Goal: Task Accomplishment & Management: Manage account settings

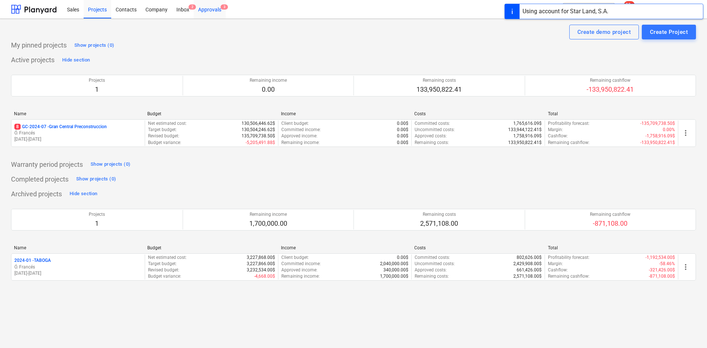
click at [215, 8] on div "Approvals 3" at bounding box center [210, 9] width 32 height 19
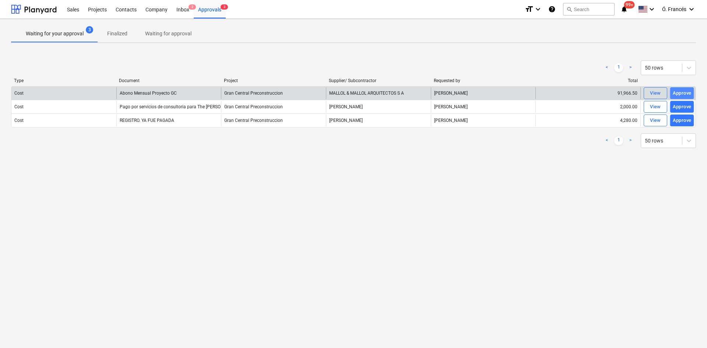
click at [678, 92] on div "Approve" at bounding box center [681, 93] width 19 height 8
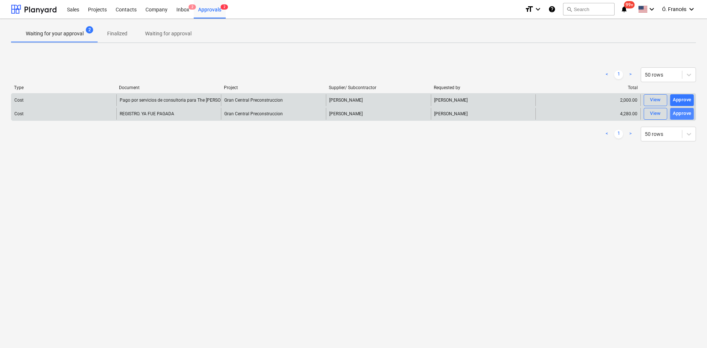
click at [678, 110] on div "Approve" at bounding box center [681, 113] width 19 height 8
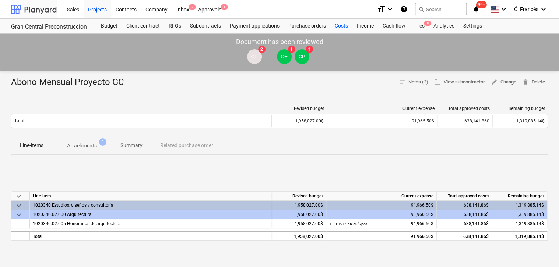
click at [34, 14] on div at bounding box center [34, 9] width 46 height 18
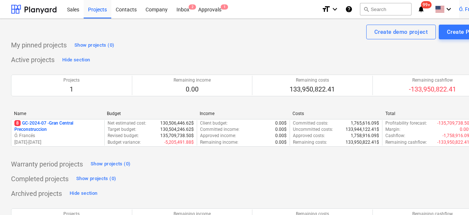
click at [462, 11] on span "Ó. Francés" at bounding box center [471, 9] width 24 height 6
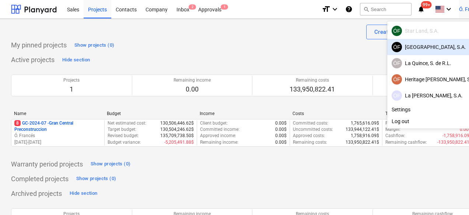
click at [213, 57] on div at bounding box center [234, 107] width 469 height 215
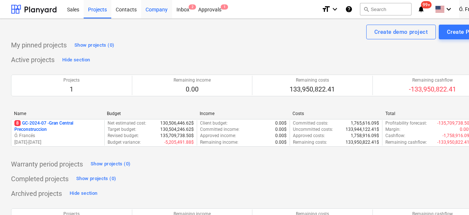
click at [163, 11] on div "Company" at bounding box center [156, 9] width 31 height 19
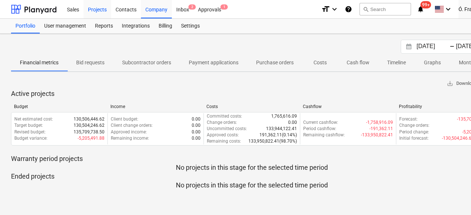
click at [105, 10] on div "Projects" at bounding box center [98, 9] width 28 height 19
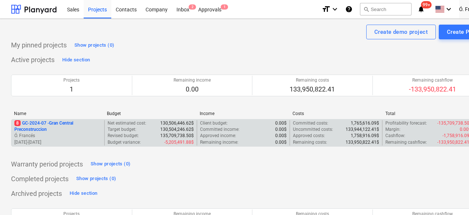
click at [47, 121] on p "8 GC-2024-07 - Gran Central Preconstruccion" at bounding box center [57, 126] width 87 height 13
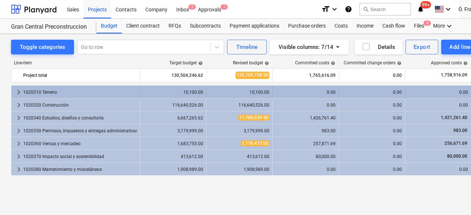
click at [17, 91] on span "keyboard_arrow_right" at bounding box center [18, 92] width 9 height 9
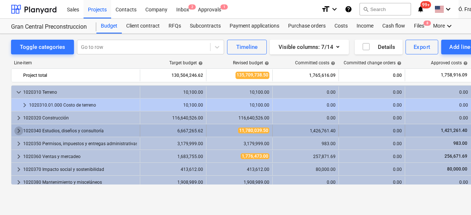
click at [20, 131] on span "keyboard_arrow_right" at bounding box center [18, 131] width 9 height 9
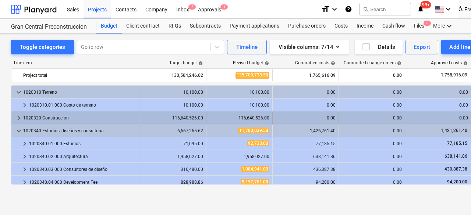
click at [21, 115] on span "keyboard_arrow_right" at bounding box center [18, 118] width 9 height 9
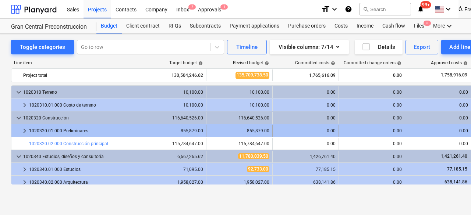
click at [27, 126] on div "keyboard_arrow_right" at bounding box center [24, 131] width 9 height 12
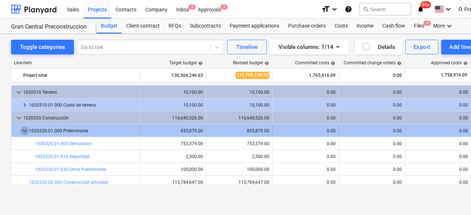
click at [25, 128] on span "keyboard_arrow_down" at bounding box center [24, 131] width 9 height 9
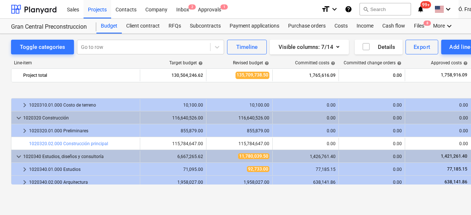
scroll to position [37, 0]
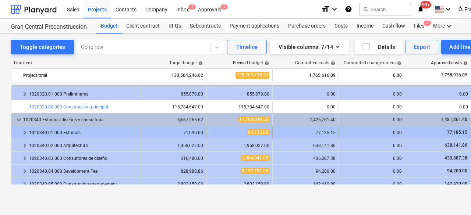
click at [24, 128] on div "keyboard_arrow_right" at bounding box center [24, 133] width 9 height 12
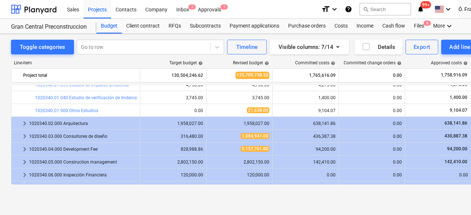
scroll to position [74, 0]
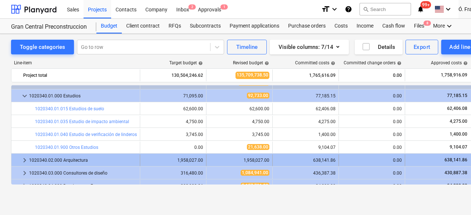
click at [23, 159] on span "keyboard_arrow_right" at bounding box center [24, 160] width 9 height 9
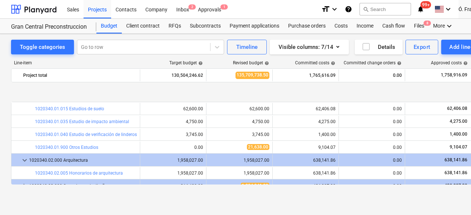
scroll to position [110, 0]
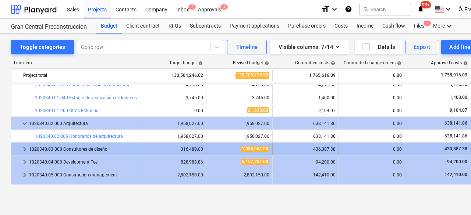
click at [26, 149] on span "keyboard_arrow_right" at bounding box center [24, 149] width 9 height 9
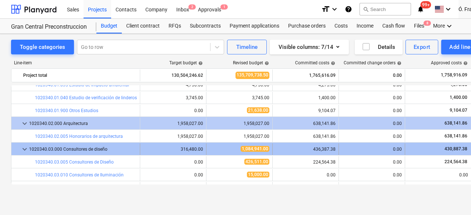
click at [25, 148] on span "keyboard_arrow_down" at bounding box center [24, 149] width 9 height 9
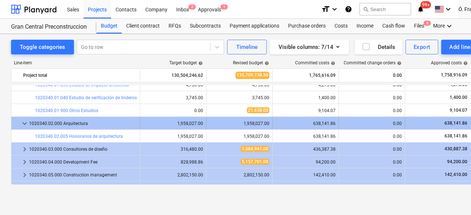
click at [25, 126] on span "keyboard_arrow_down" at bounding box center [24, 123] width 9 height 9
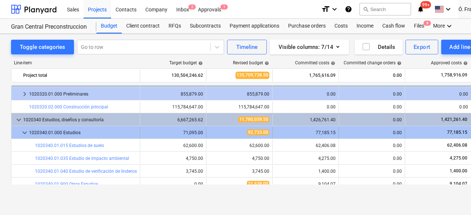
click at [26, 131] on span "keyboard_arrow_down" at bounding box center [24, 132] width 9 height 9
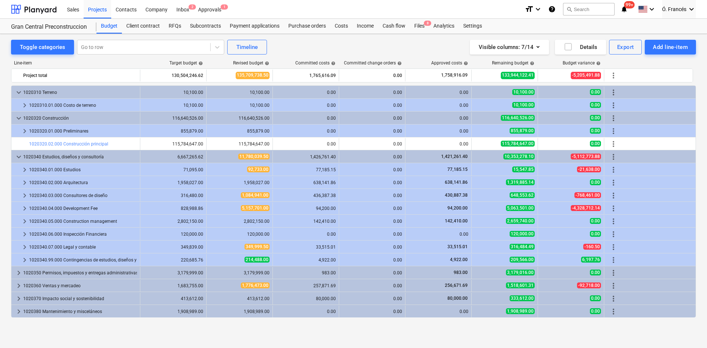
scroll to position [0, 0]
click at [196, 13] on div "Approvals 1" at bounding box center [210, 9] width 32 height 19
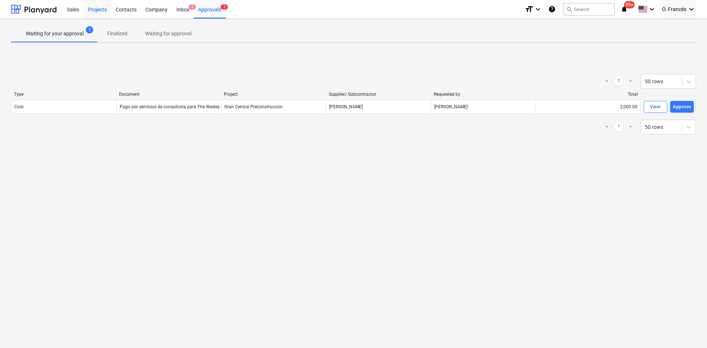
click at [99, 7] on div "Projects" at bounding box center [98, 9] width 28 height 19
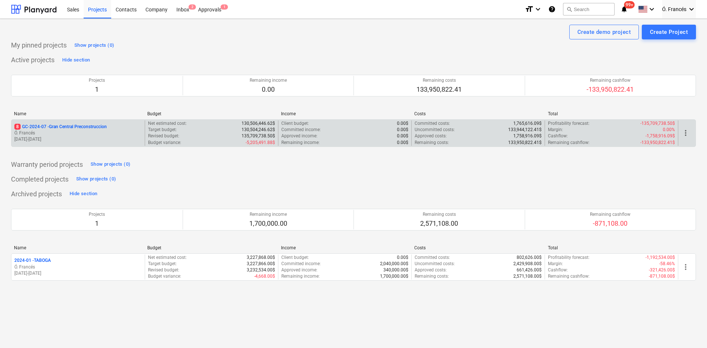
click at [80, 127] on p "8 GC-2024-07 - Gran Central Preconstruccion" at bounding box center [60, 127] width 92 height 6
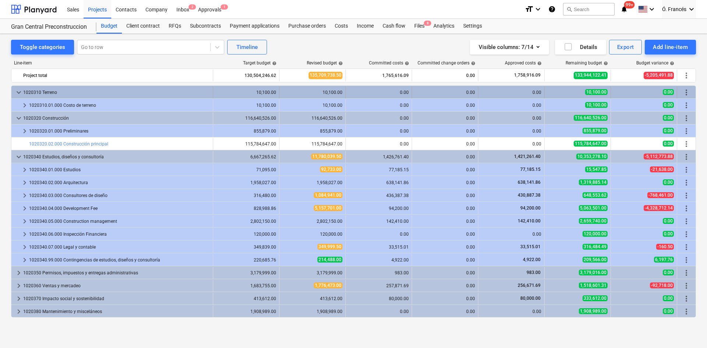
click at [20, 95] on span "keyboard_arrow_down" at bounding box center [18, 92] width 9 height 9
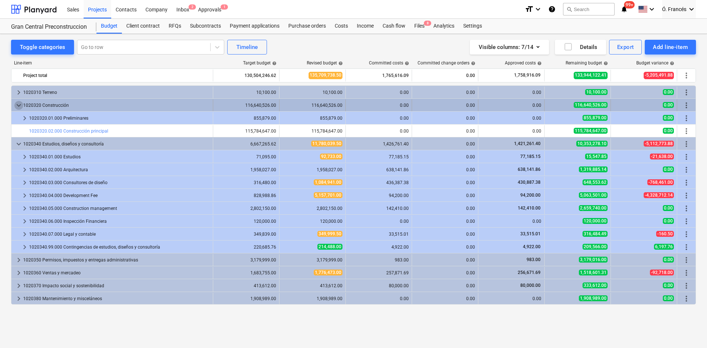
click at [20, 103] on span "keyboard_arrow_down" at bounding box center [18, 105] width 9 height 9
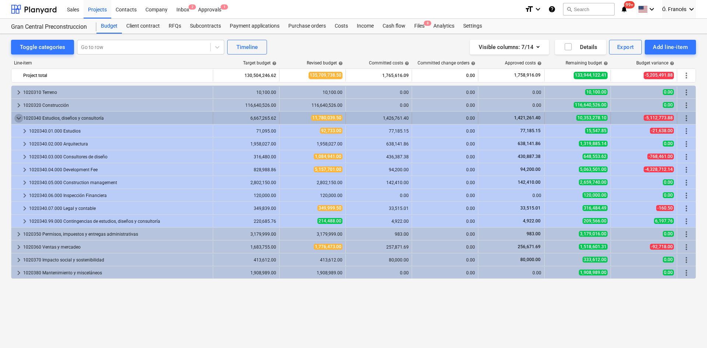
click at [18, 116] on span "keyboard_arrow_down" at bounding box center [18, 118] width 9 height 9
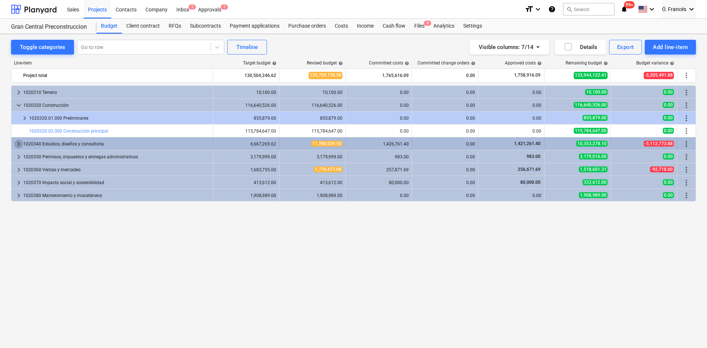
click at [17, 145] on span "keyboard_arrow_right" at bounding box center [18, 143] width 9 height 9
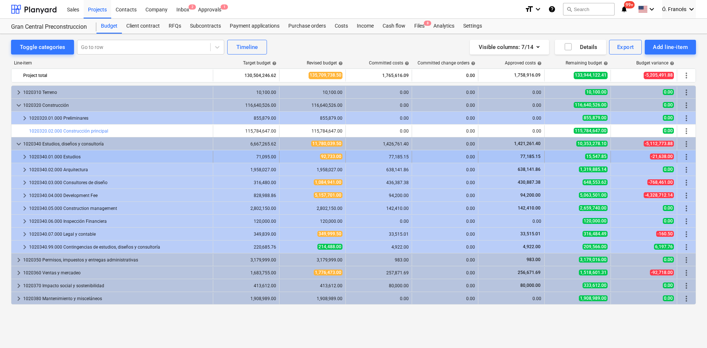
click at [25, 157] on span "keyboard_arrow_right" at bounding box center [24, 156] width 9 height 9
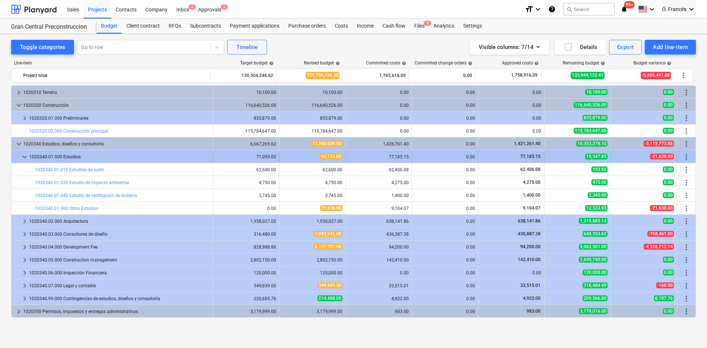
click at [22, 158] on span "keyboard_arrow_down" at bounding box center [24, 156] width 9 height 9
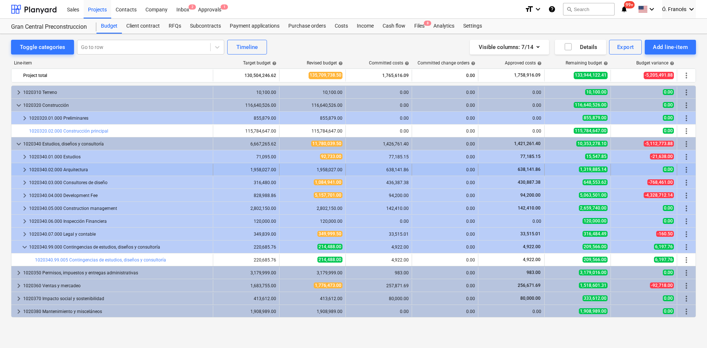
click at [24, 168] on span "keyboard_arrow_right" at bounding box center [24, 169] width 9 height 9
